Goal: Task Accomplishment & Management: Manage account settings

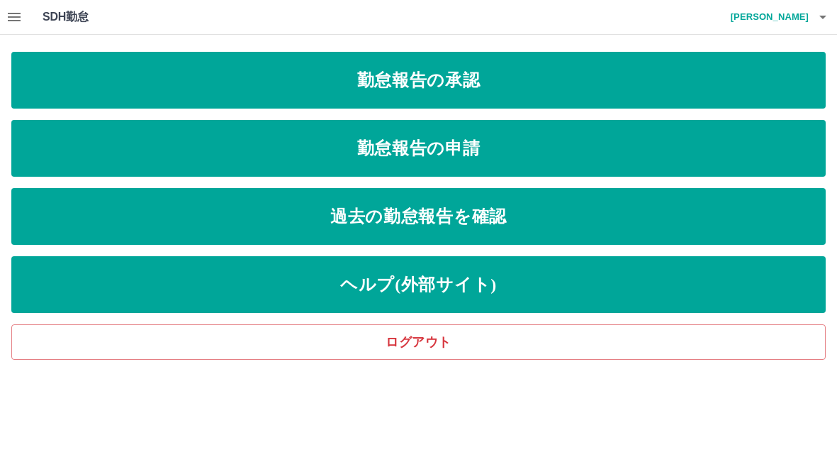
drag, startPoint x: 17, startPoint y: 14, endPoint x: 293, endPoint y: 13, distance: 275.9
click at [293, 13] on div "SDH勤怠 [PERSON_NAME]" at bounding box center [418, 17] width 837 height 35
click at [10, 16] on icon "button" at bounding box center [14, 17] width 13 height 9
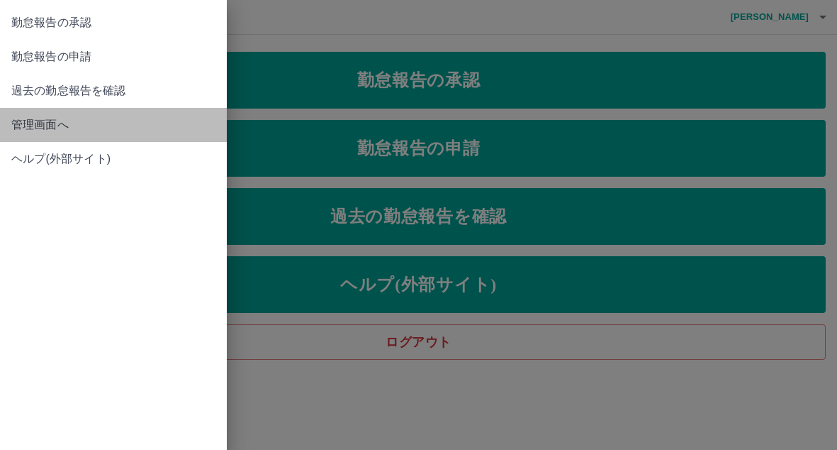
click at [40, 126] on span "管理画面へ" at bounding box center [113, 124] width 204 height 17
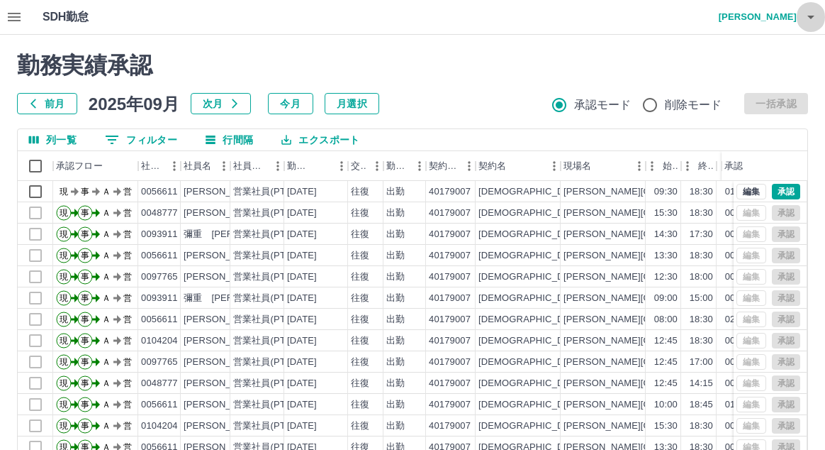
click at [811, 12] on icon "button" at bounding box center [811, 17] width 17 height 17
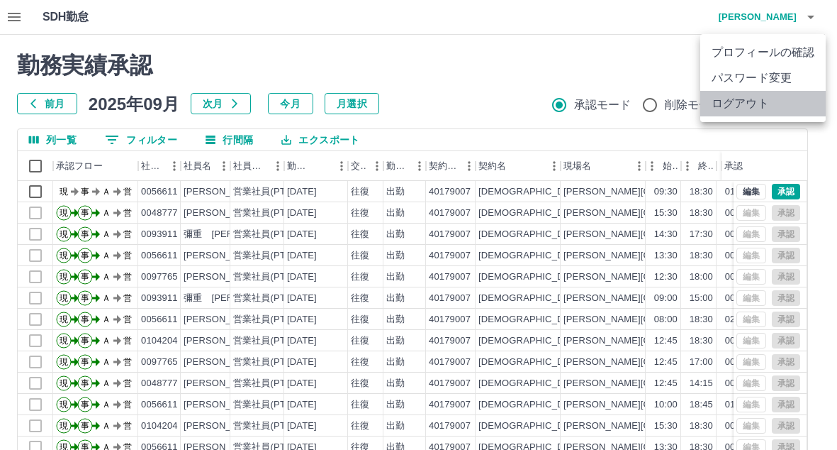
click at [751, 98] on li "ログアウト" at bounding box center [764, 104] width 126 height 26
